Goal: Find specific page/section: Find specific page/section

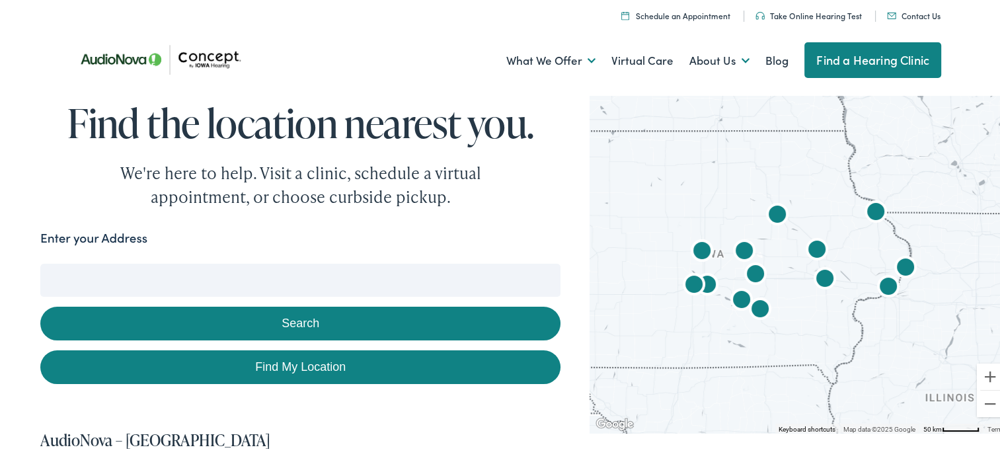
click at [362, 361] on link "Find My Location" at bounding box center [300, 365] width 520 height 34
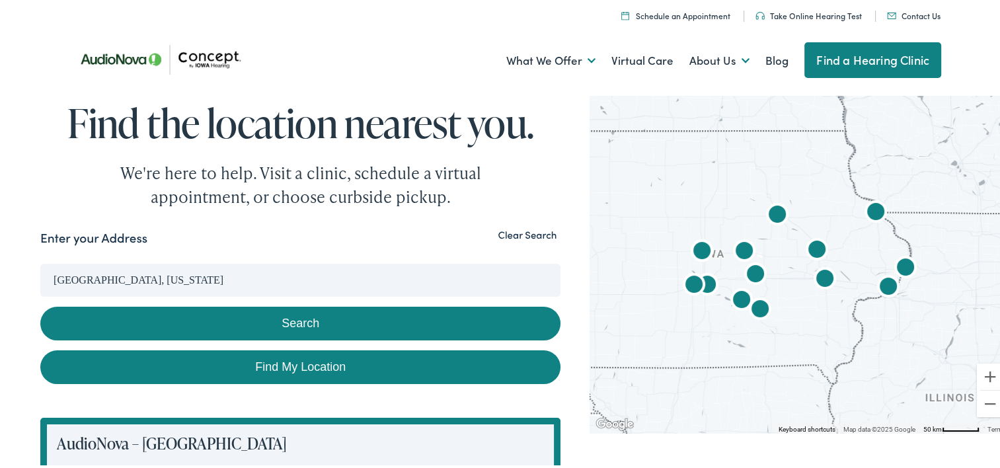
click at [158, 279] on input "[GEOGRAPHIC_DATA], [US_STATE]" at bounding box center [300, 278] width 520 height 33
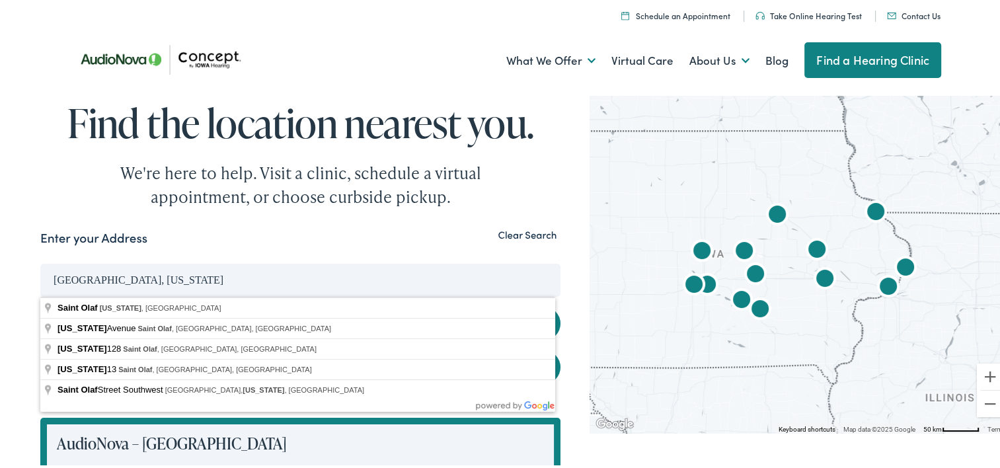
drag, startPoint x: 138, startPoint y: 280, endPoint x: 40, endPoint y: 278, distance: 97.9
click at [40, 278] on input "[GEOGRAPHIC_DATA], [US_STATE]" at bounding box center [300, 278] width 520 height 33
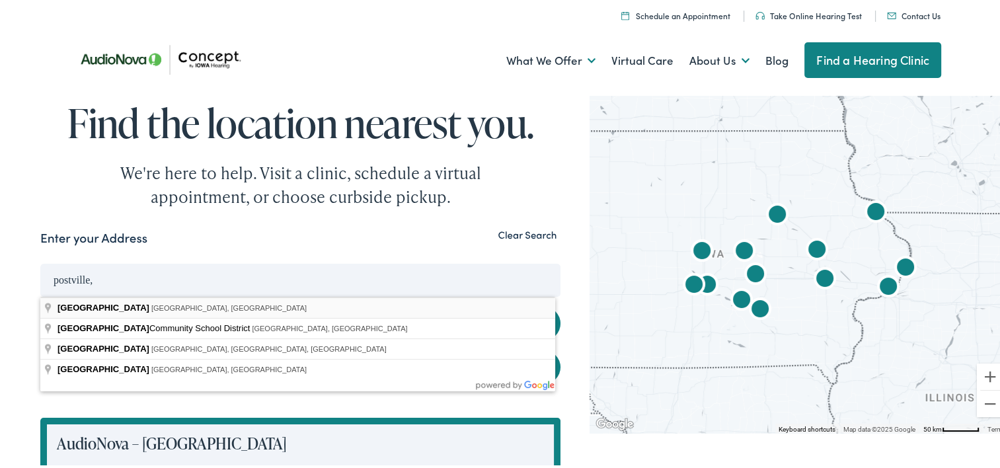
type input "[GEOGRAPHIC_DATA], [GEOGRAPHIC_DATA], [GEOGRAPHIC_DATA]"
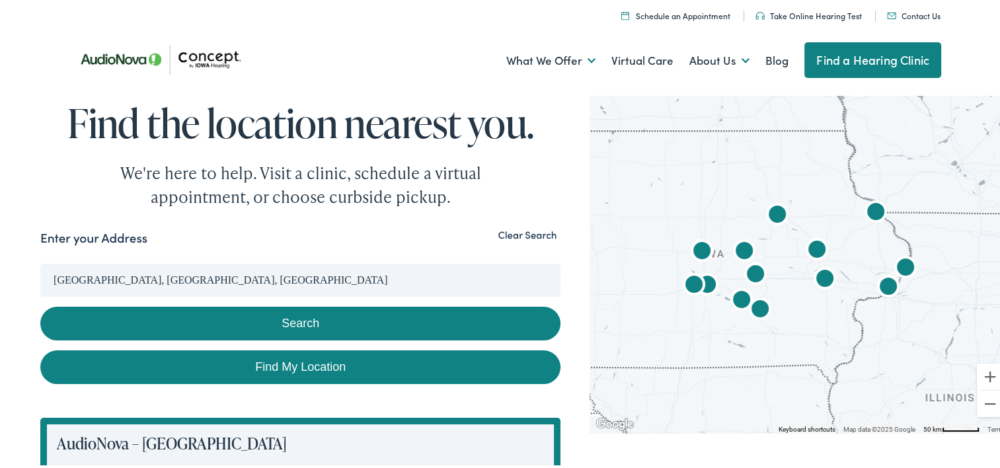
click at [188, 314] on button "Search" at bounding box center [300, 322] width 520 height 34
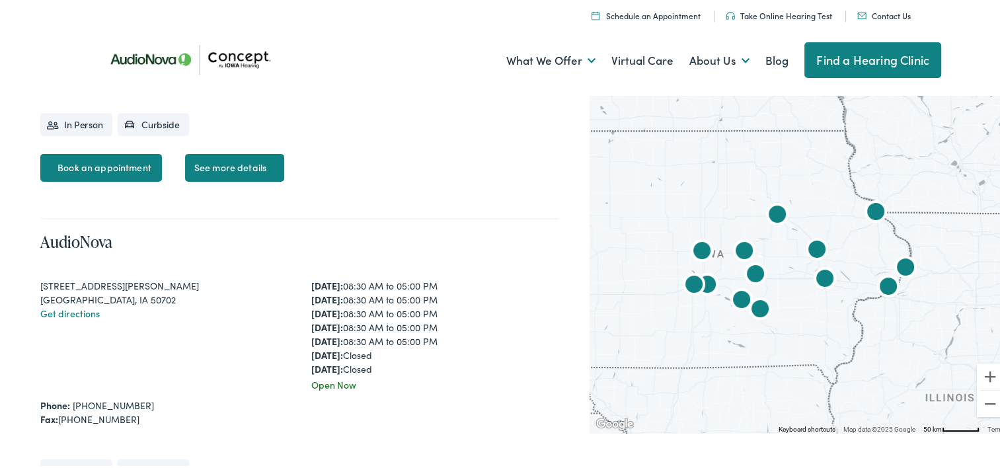
scroll to position [3540, 0]
